Goal: Check status: Check status

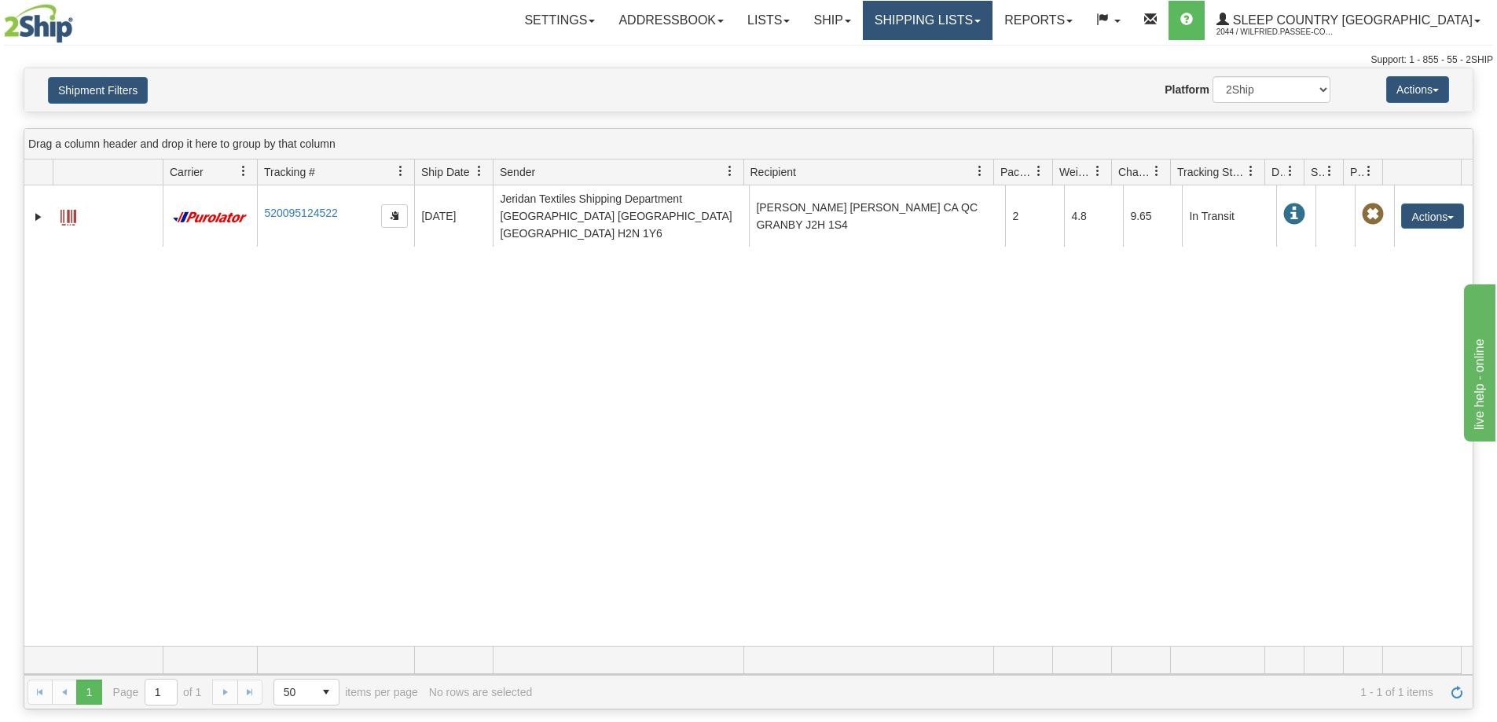
click at [992, 28] on link "Shipping lists" at bounding box center [928, 20] width 130 height 39
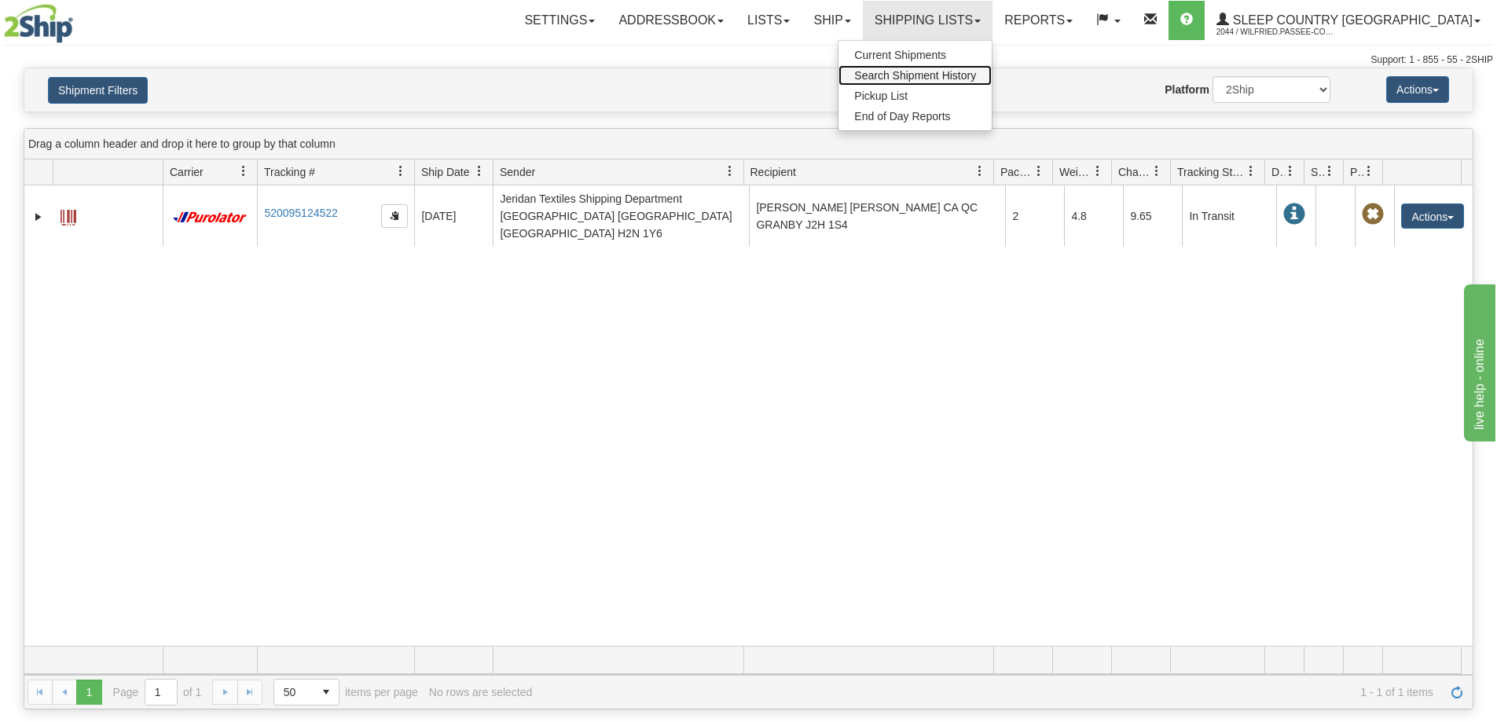
drag, startPoint x: 1004, startPoint y: 74, endPoint x: 991, endPoint y: 83, distance: 15.9
click at [976, 75] on span "Search Shipment History" at bounding box center [915, 75] width 122 height 13
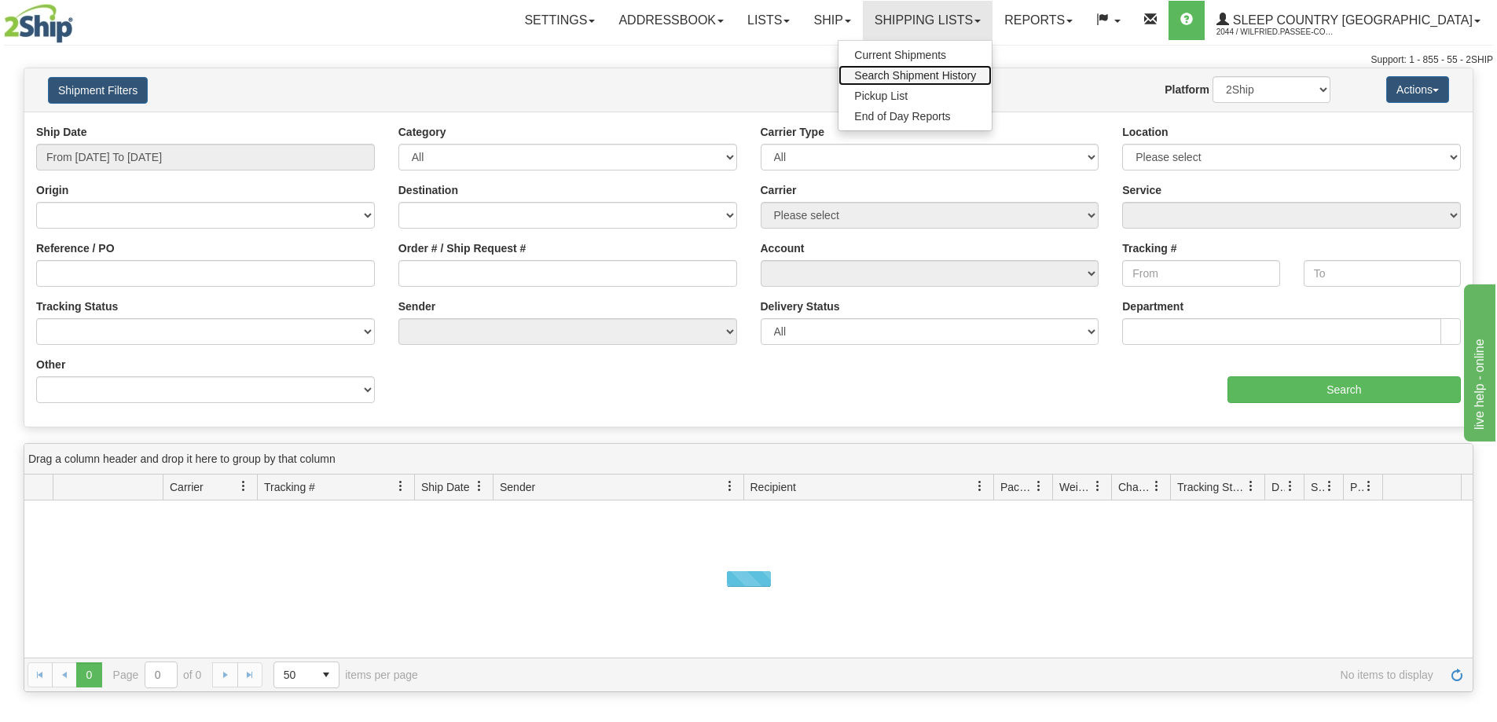
click at [976, 75] on span "Search Shipment History" at bounding box center [915, 75] width 122 height 13
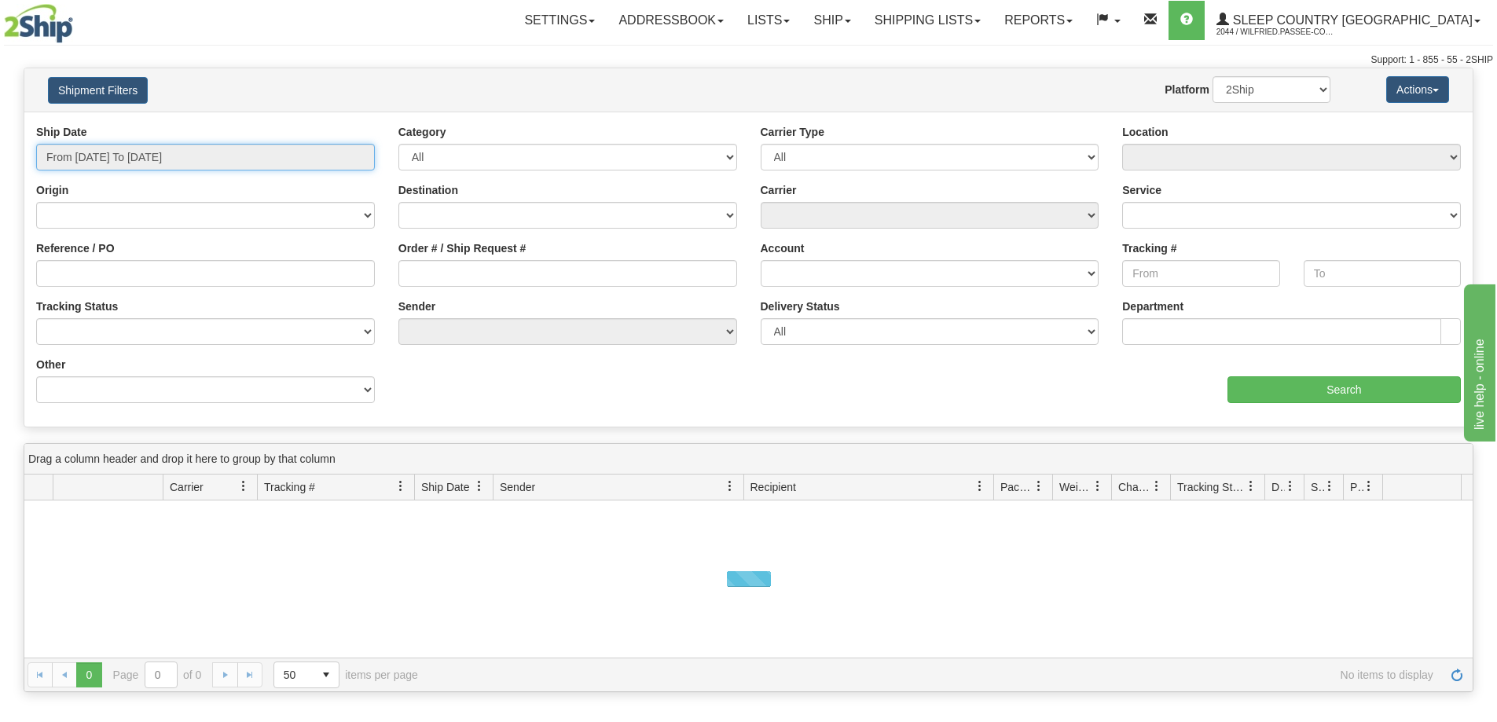
click at [118, 153] on input "From 10/08/2025 To 10/09/2025" at bounding box center [205, 157] width 339 height 27
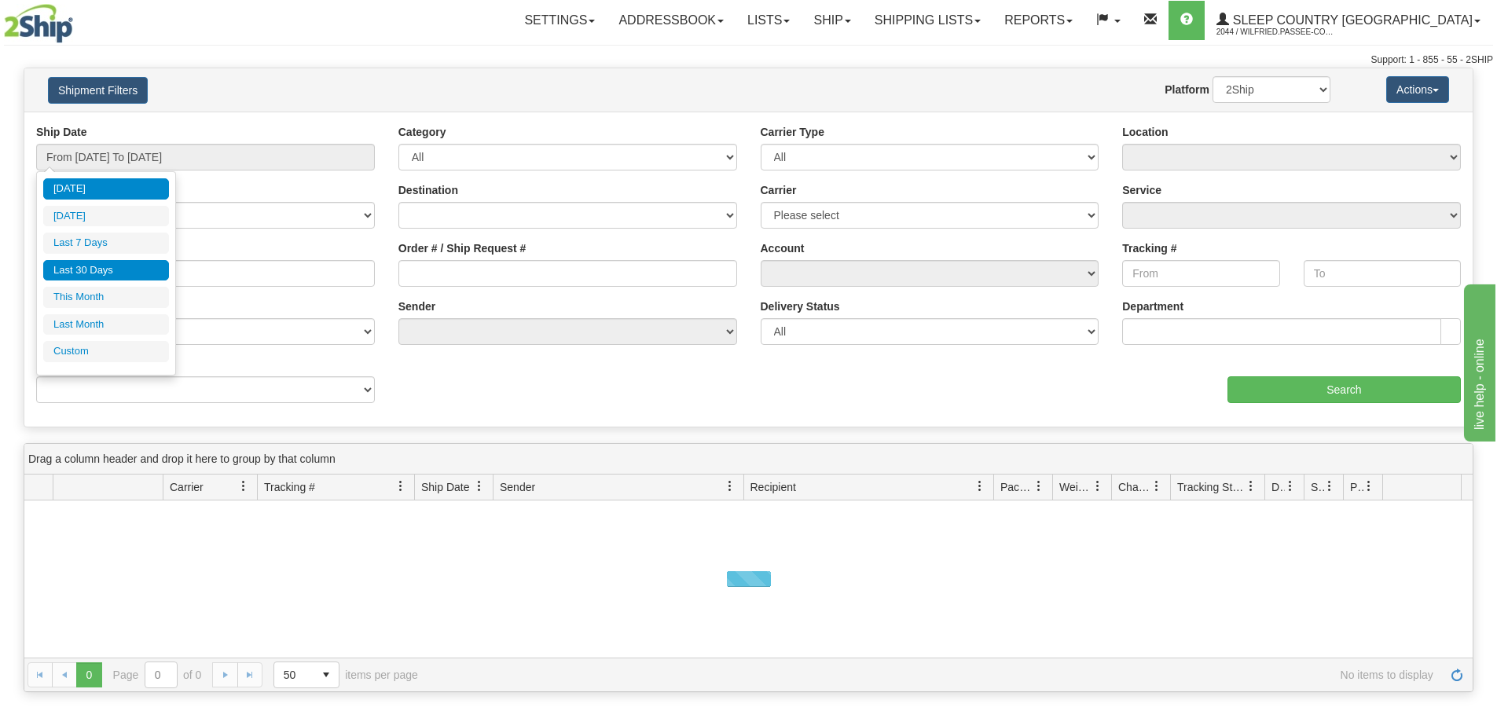
click at [115, 273] on li "Last 30 Days" at bounding box center [106, 270] width 126 height 21
type input "From [DATE] To [DATE]"
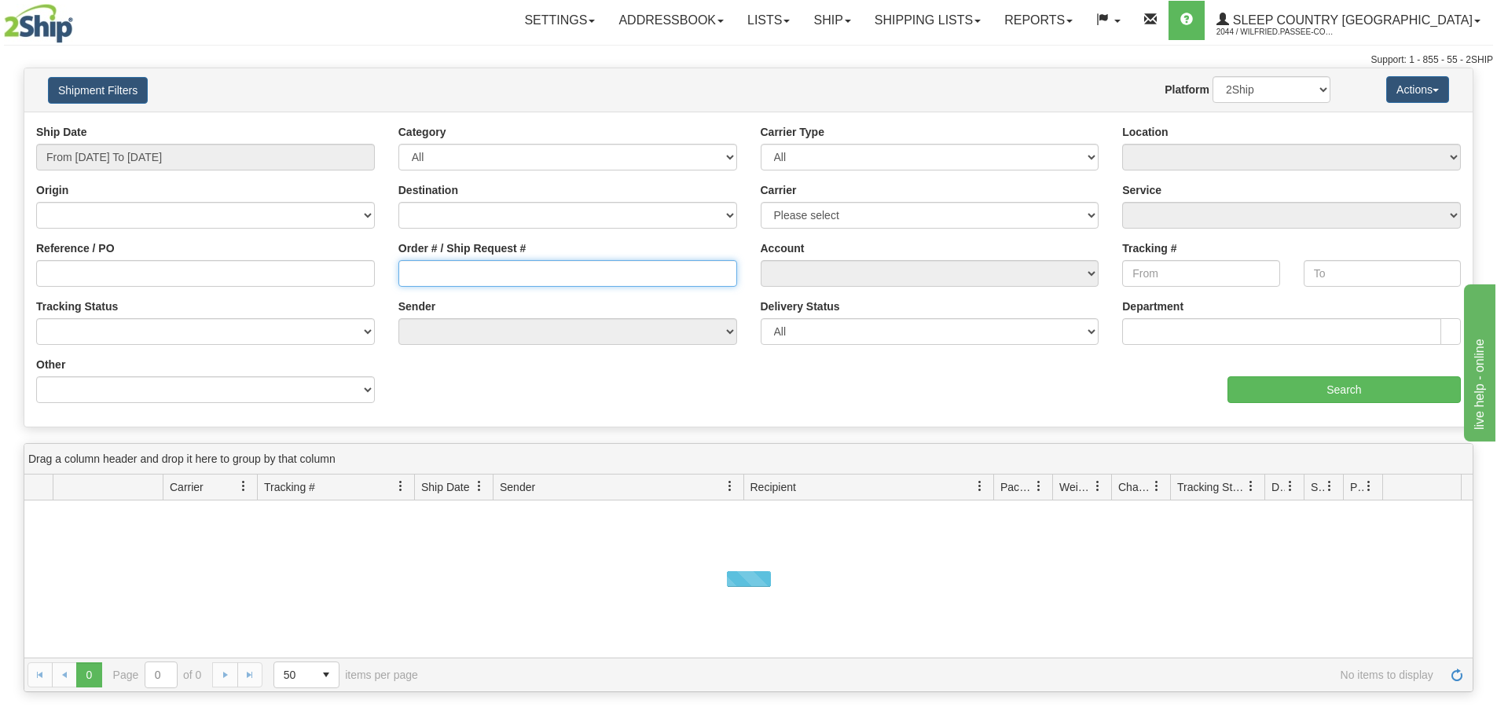
click at [463, 272] on input "Order # / Ship Request #" at bounding box center [567, 273] width 339 height 27
paste input "9002I146705"
type input "9002I146705"
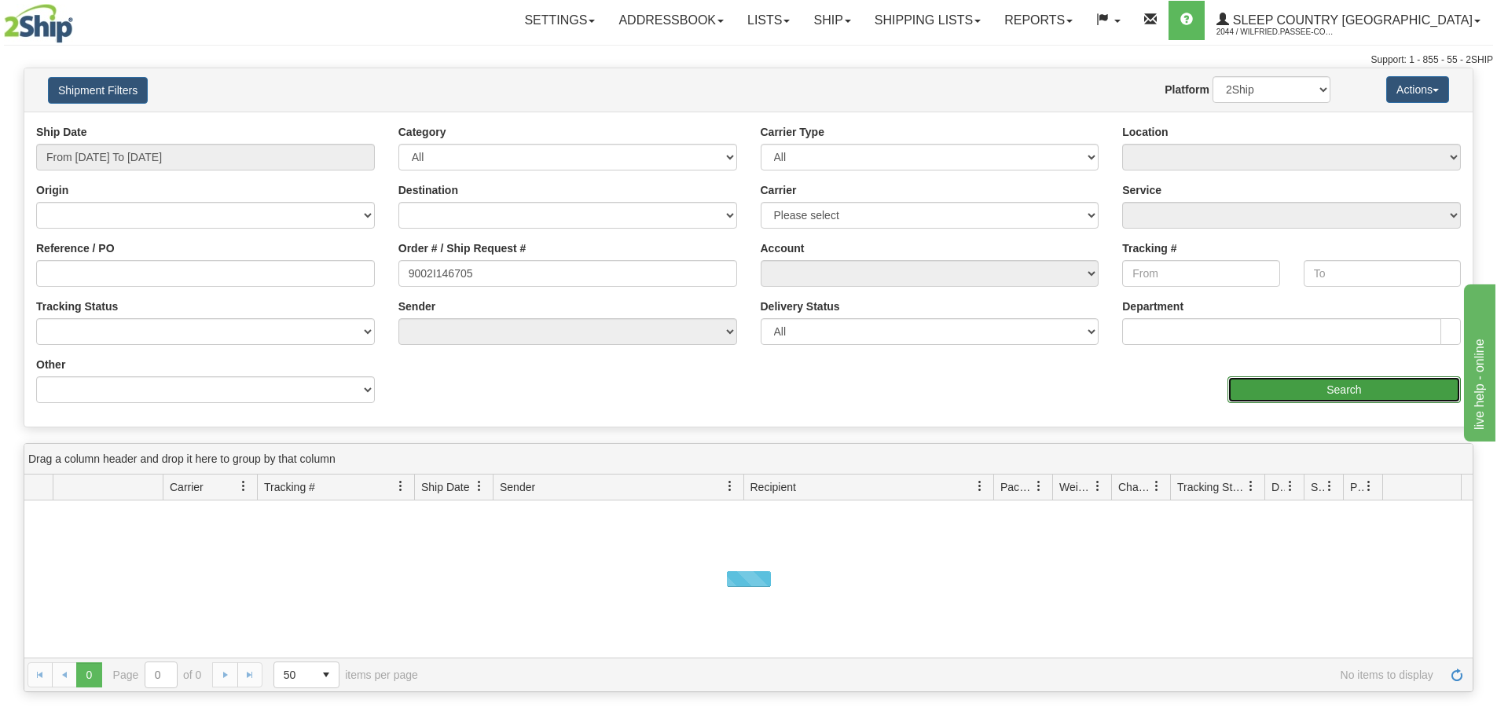
click at [1296, 387] on input "Search" at bounding box center [1343, 389] width 233 height 27
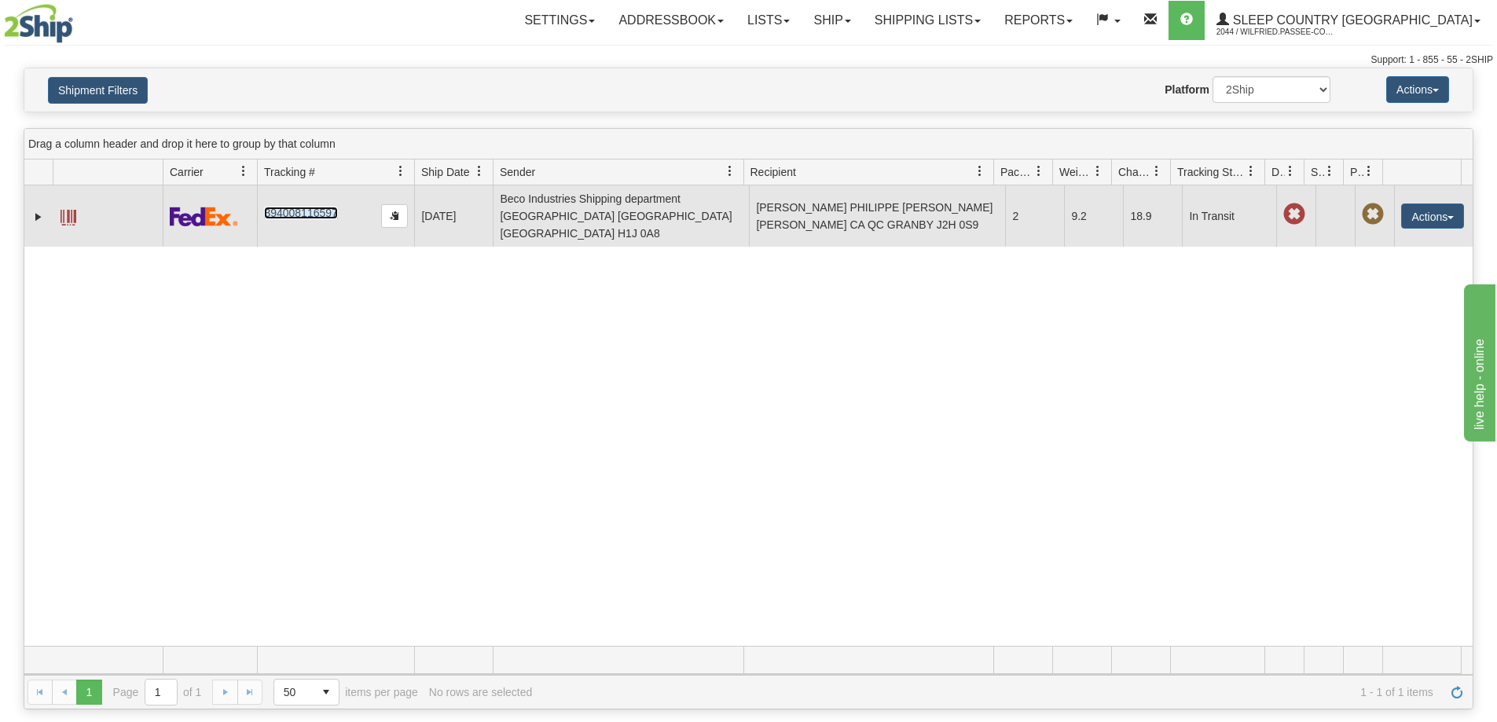
click at [292, 207] on link "394008116597" at bounding box center [300, 213] width 73 height 13
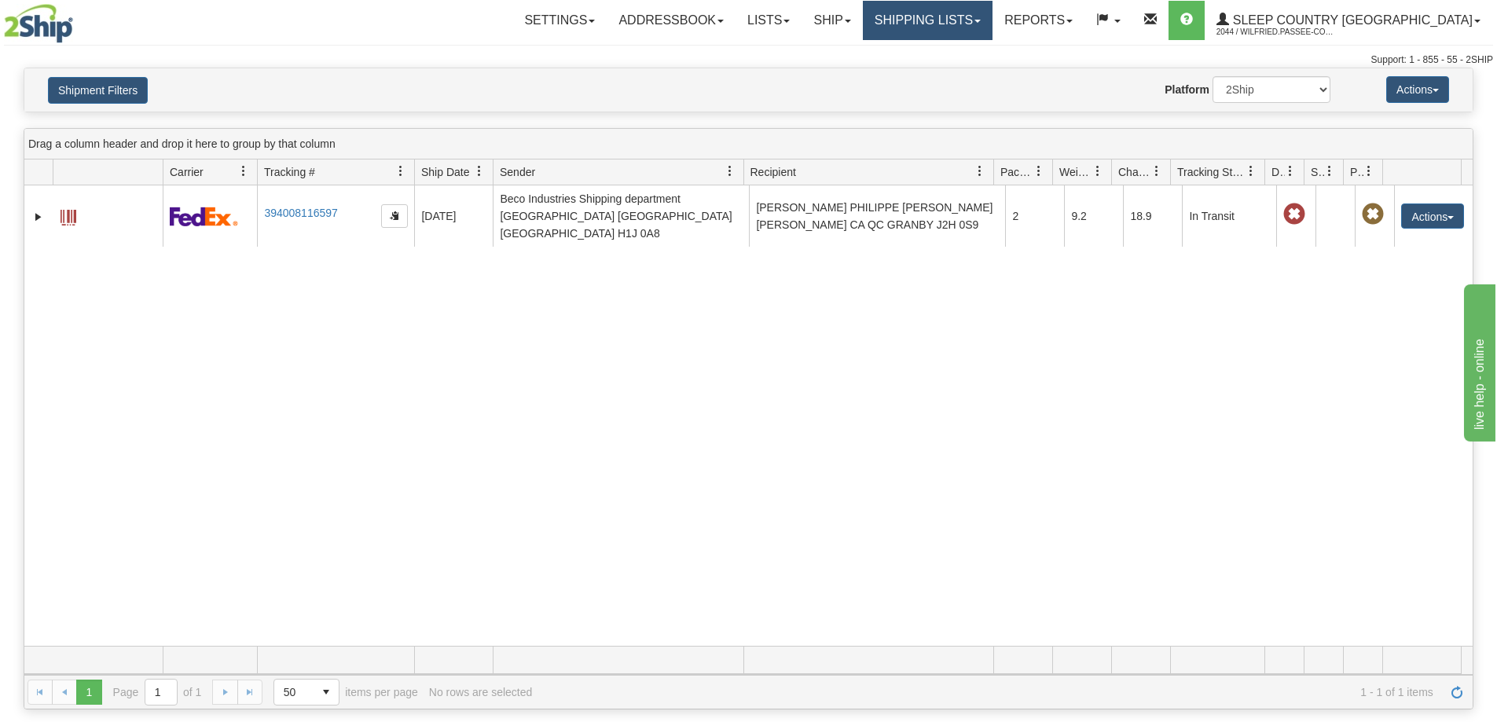
click at [992, 15] on link "Shipping lists" at bounding box center [928, 20] width 130 height 39
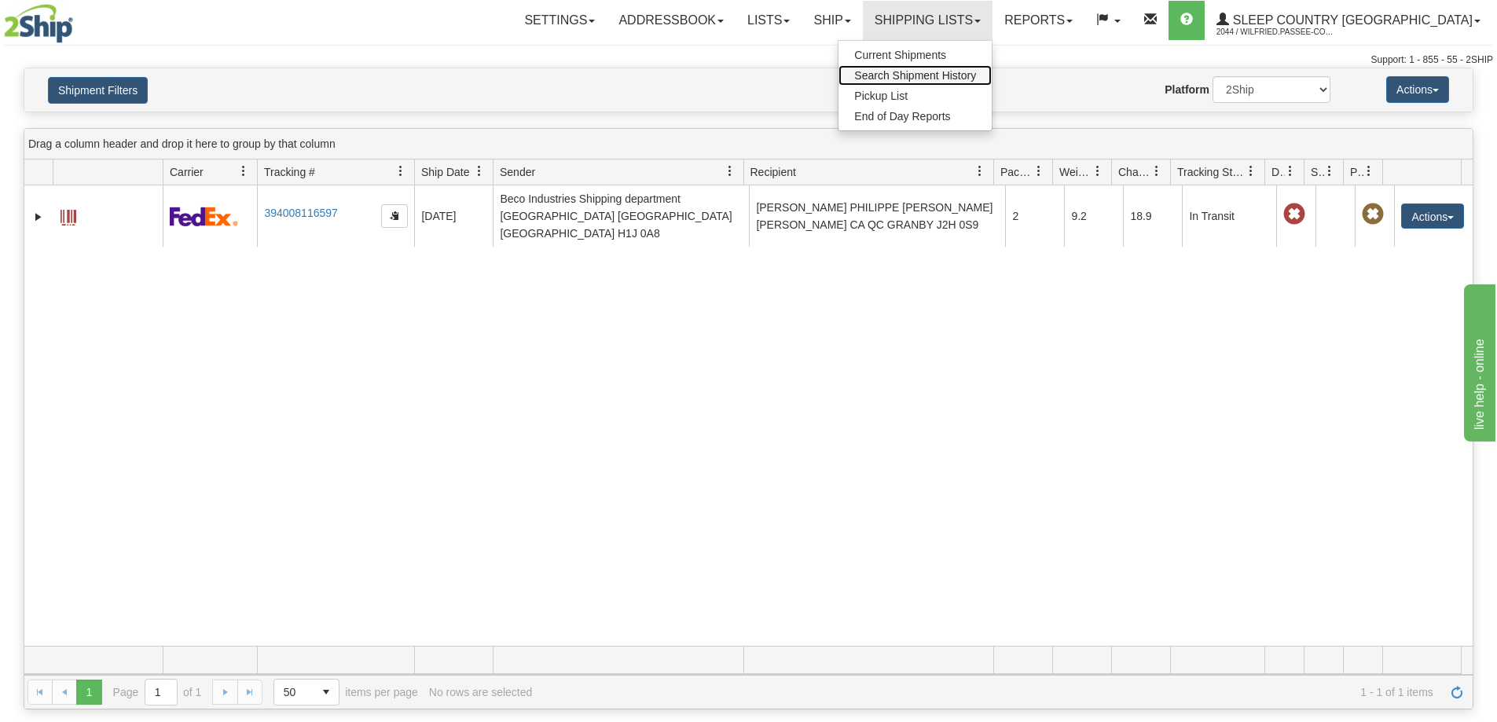
click at [976, 71] on span "Search Shipment History" at bounding box center [915, 75] width 122 height 13
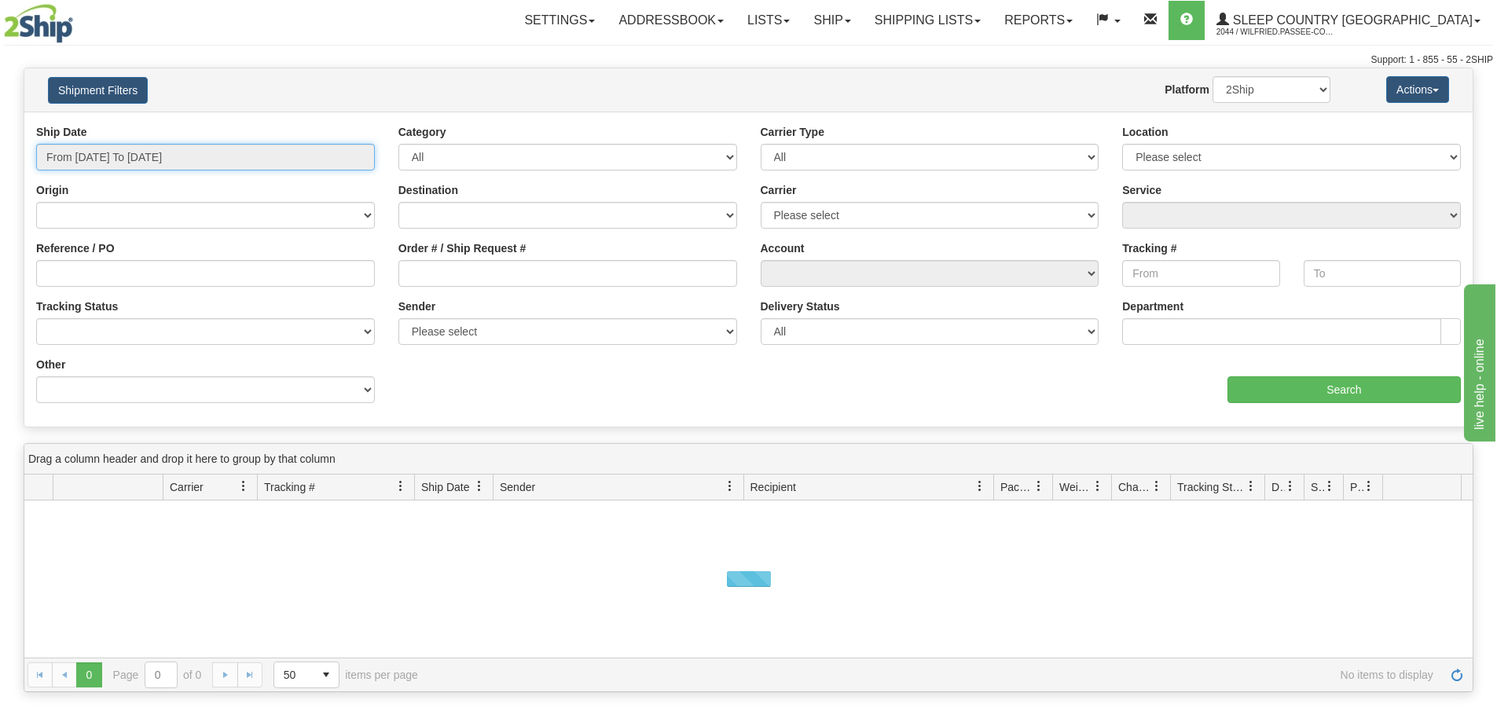
click at [118, 152] on input "From [DATE] To [DATE]" at bounding box center [205, 157] width 339 height 27
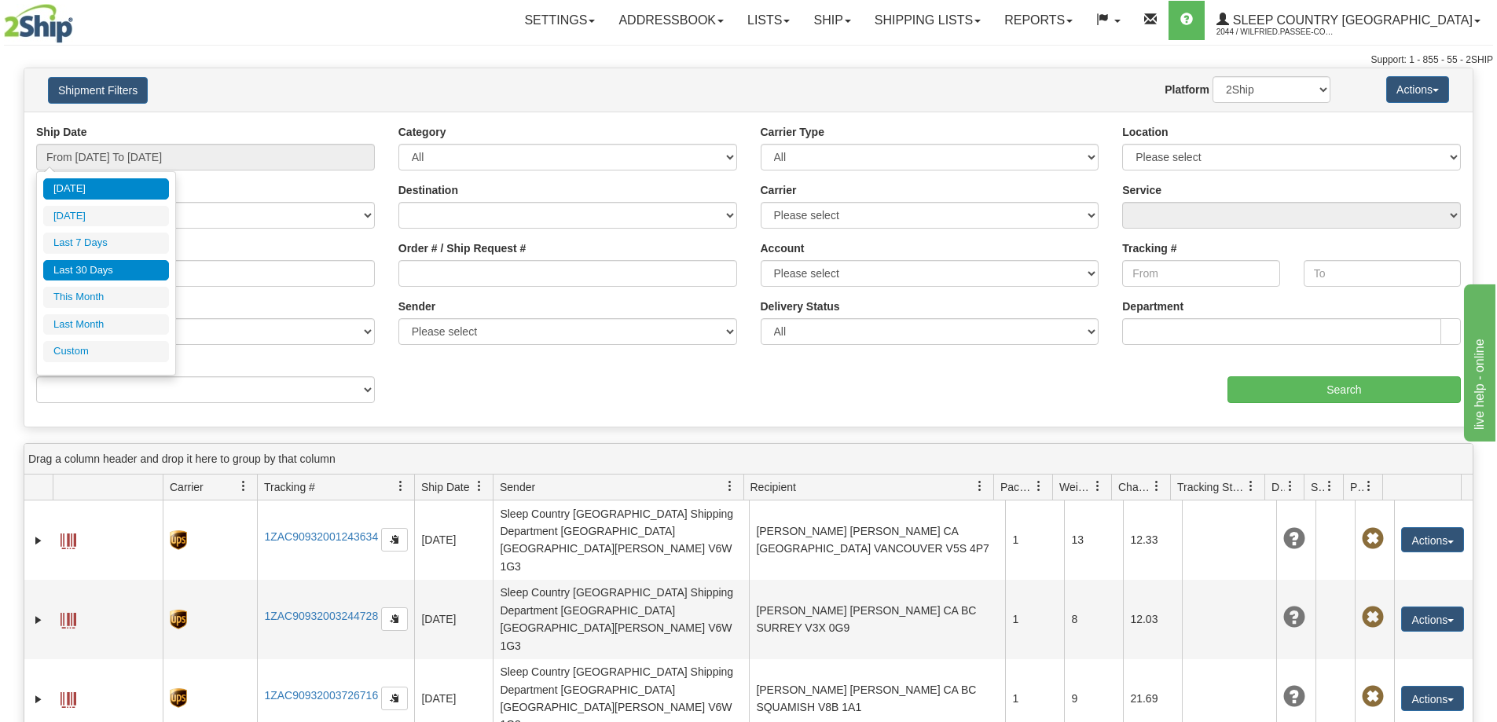
click at [106, 266] on li "Last 30 Days" at bounding box center [106, 270] width 126 height 21
type input "From 09/10/2025 To 10/09/2025"
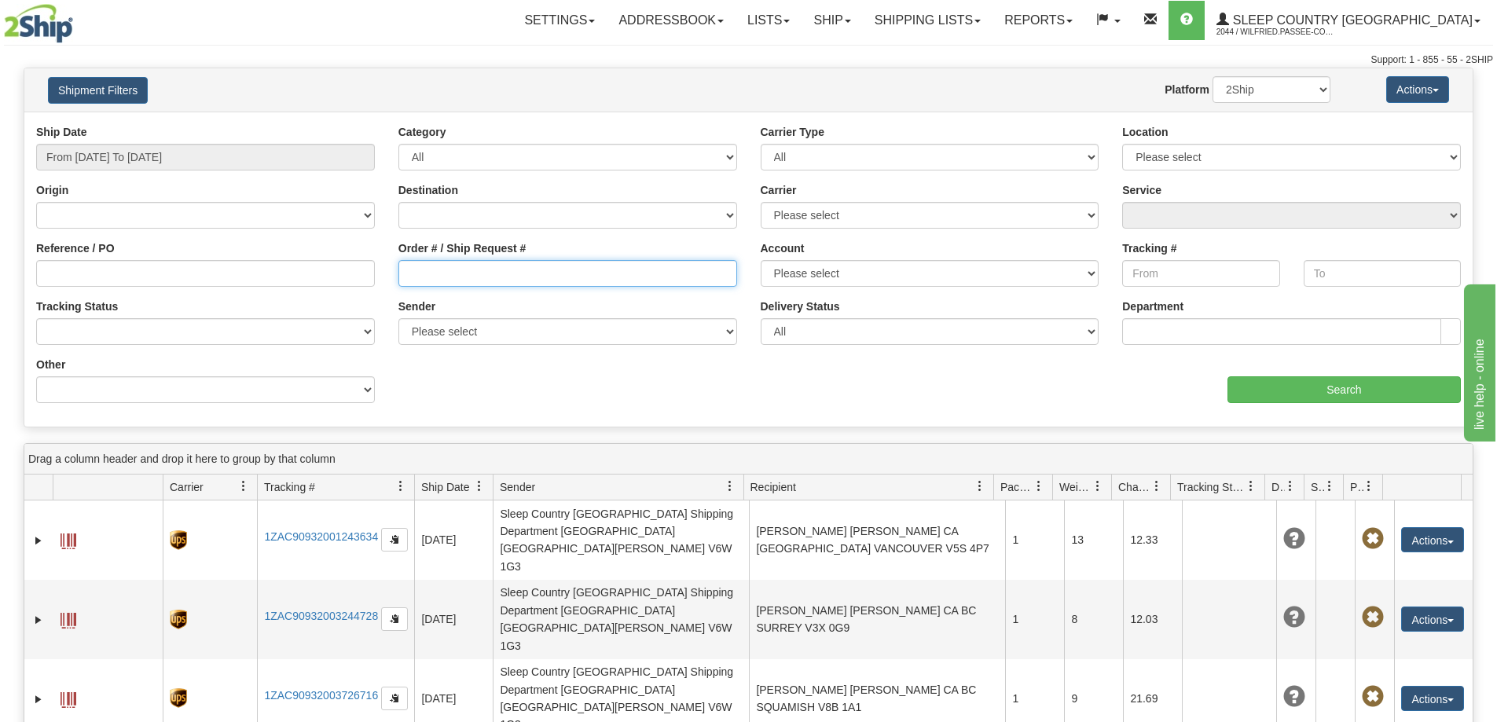
click at [467, 262] on input "Order # / Ship Request #" at bounding box center [567, 273] width 339 height 27
paste input "9002I134047"
type input "9002I134047"
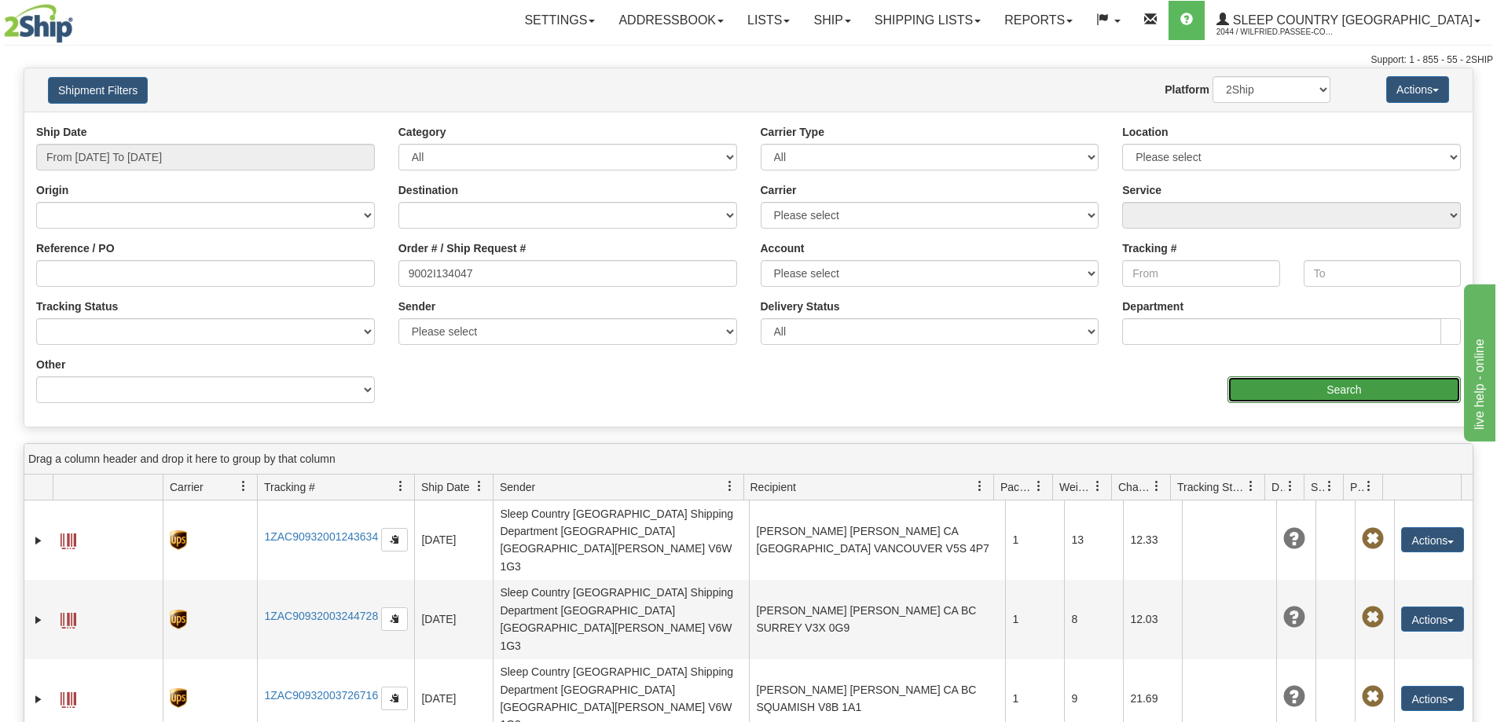
click at [1313, 382] on input "Search" at bounding box center [1343, 389] width 233 height 27
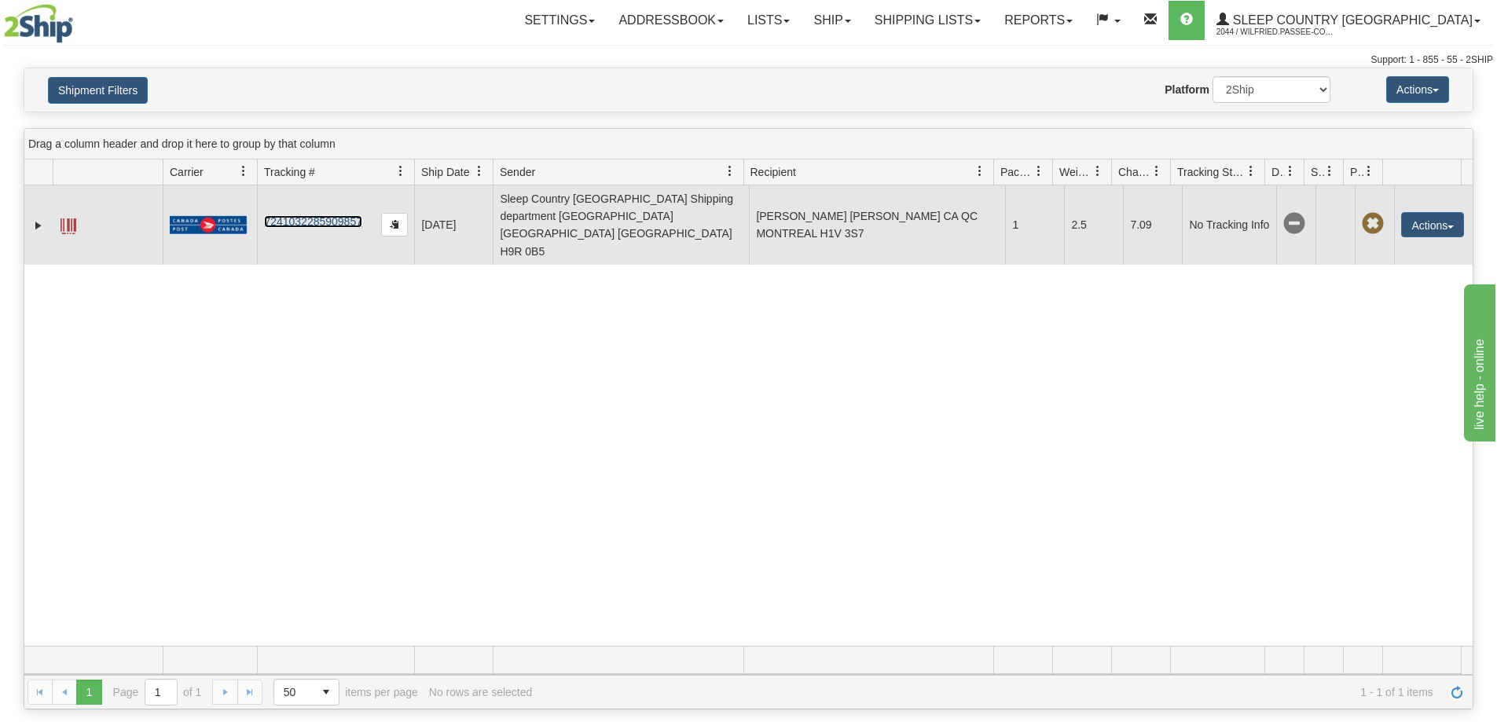
click at [334, 215] on link "7241032285909857" at bounding box center [313, 221] width 98 height 13
